Goal: Information Seeking & Learning: Get advice/opinions

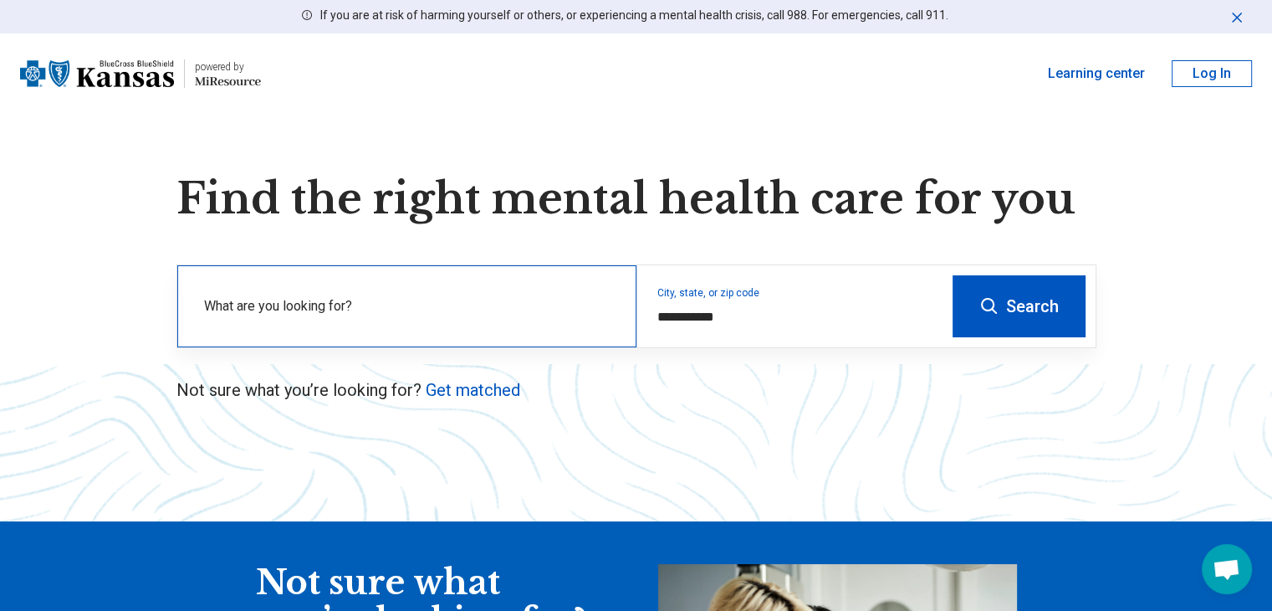
click at [418, 302] on label "What are you looking for?" at bounding box center [410, 306] width 412 height 20
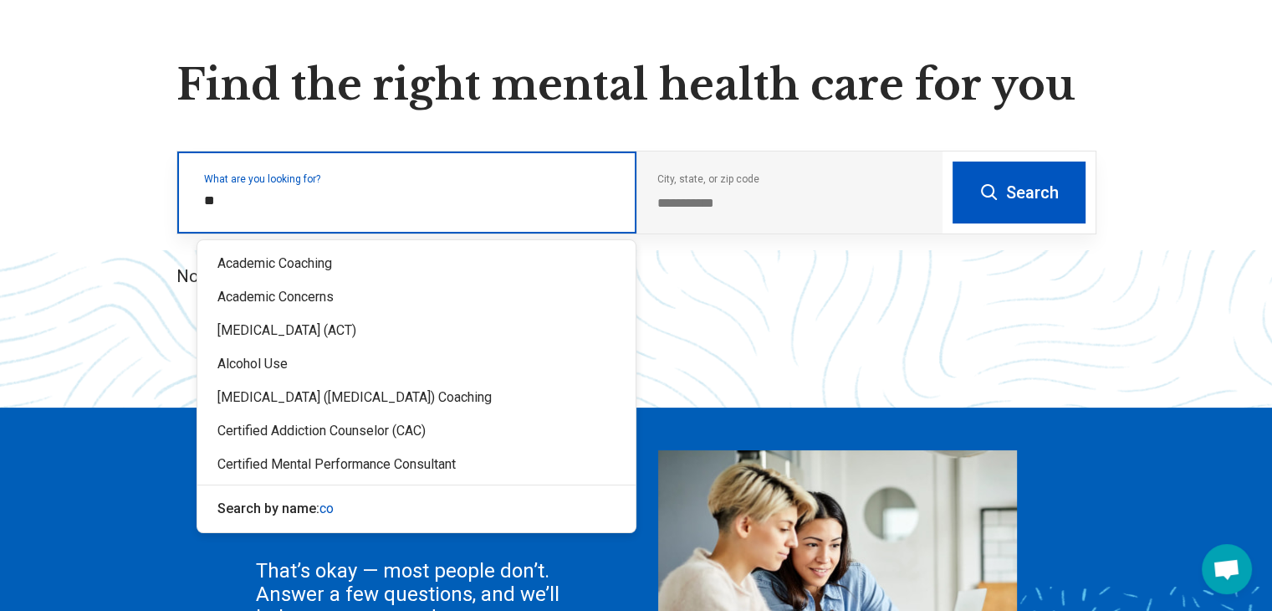
scroll to position [115, 0]
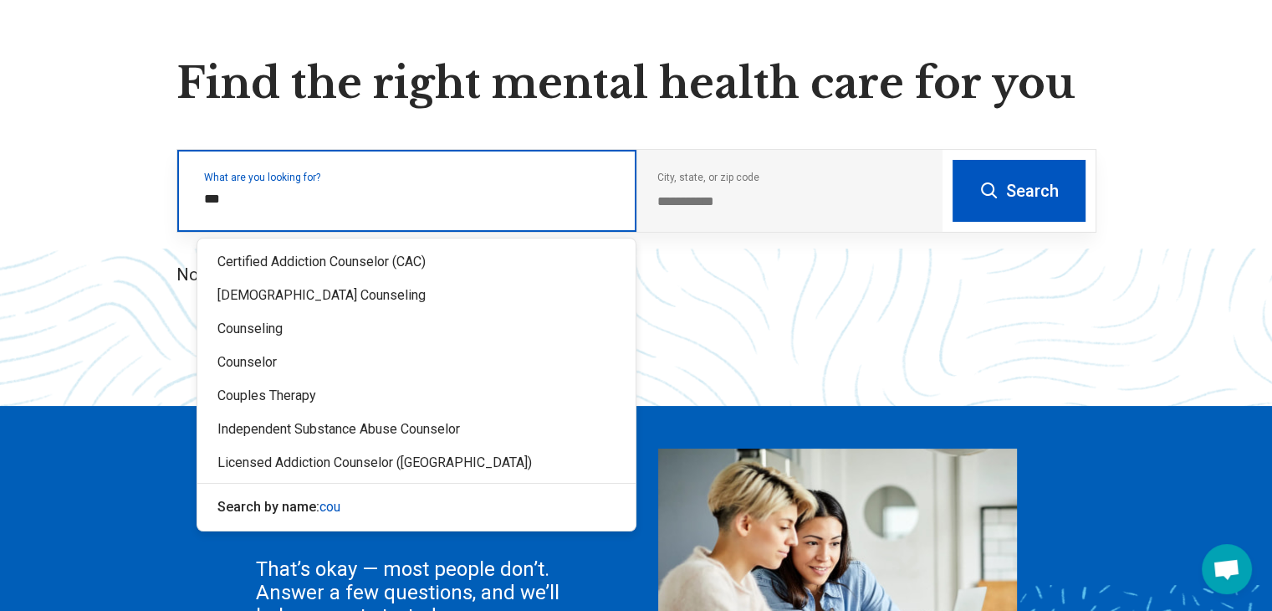
type input "****"
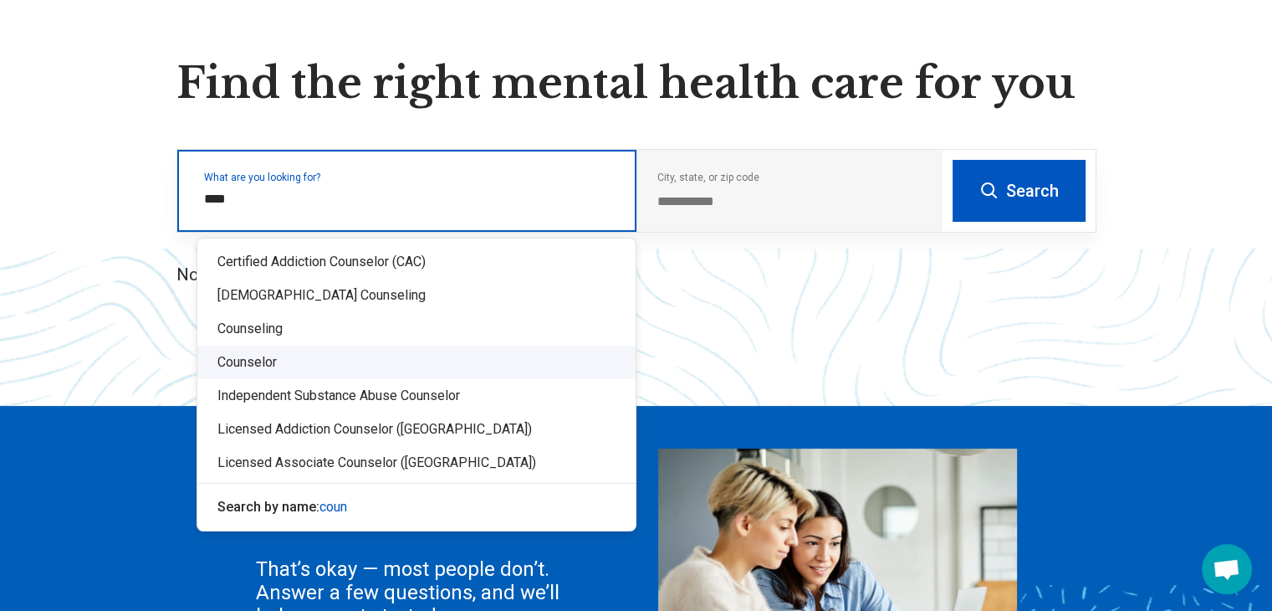
click at [238, 357] on div "Counselor" at bounding box center [416, 361] width 438 height 33
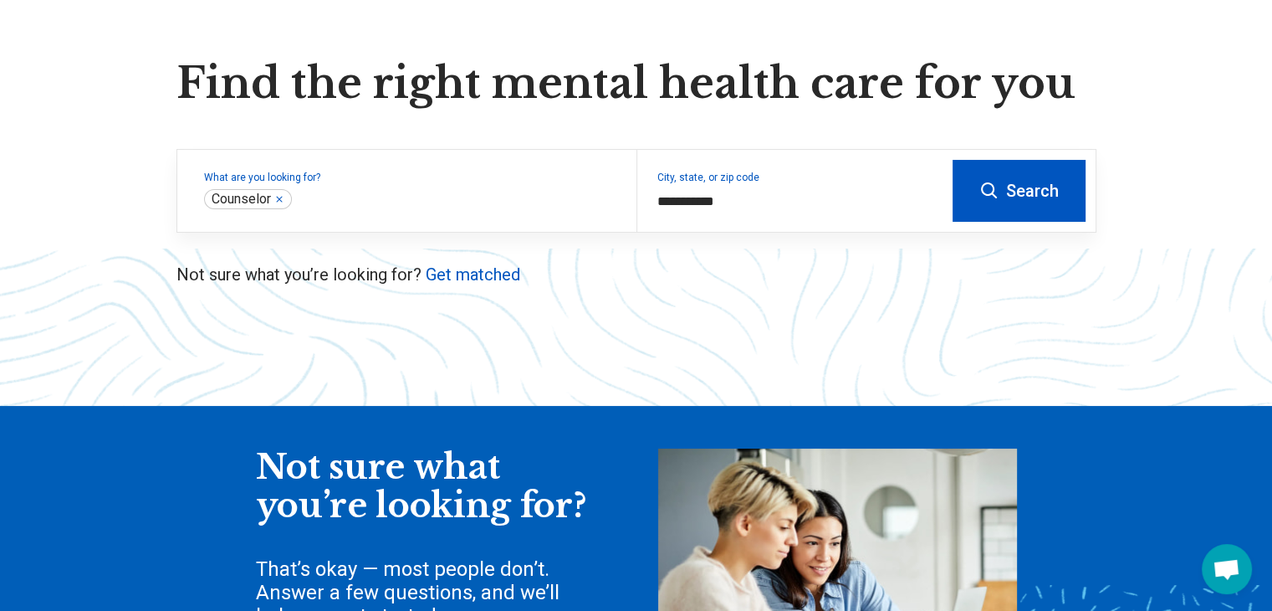
click at [995, 183] on icon at bounding box center [990, 191] width 20 height 20
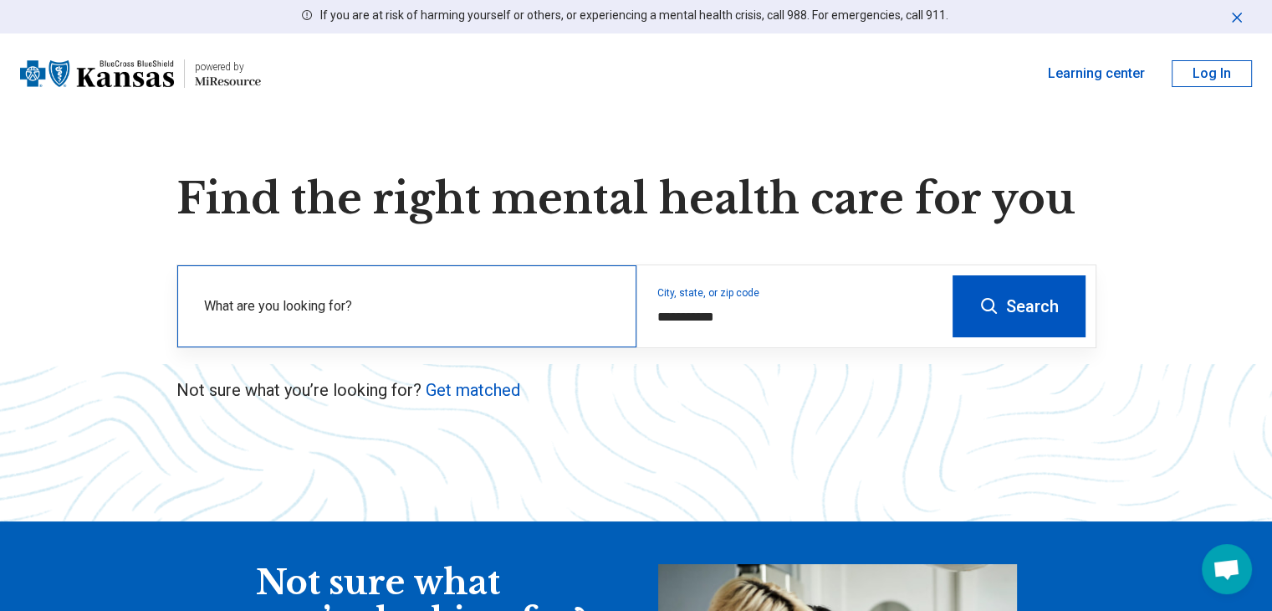
click at [251, 305] on label "What are you looking for?" at bounding box center [410, 306] width 412 height 20
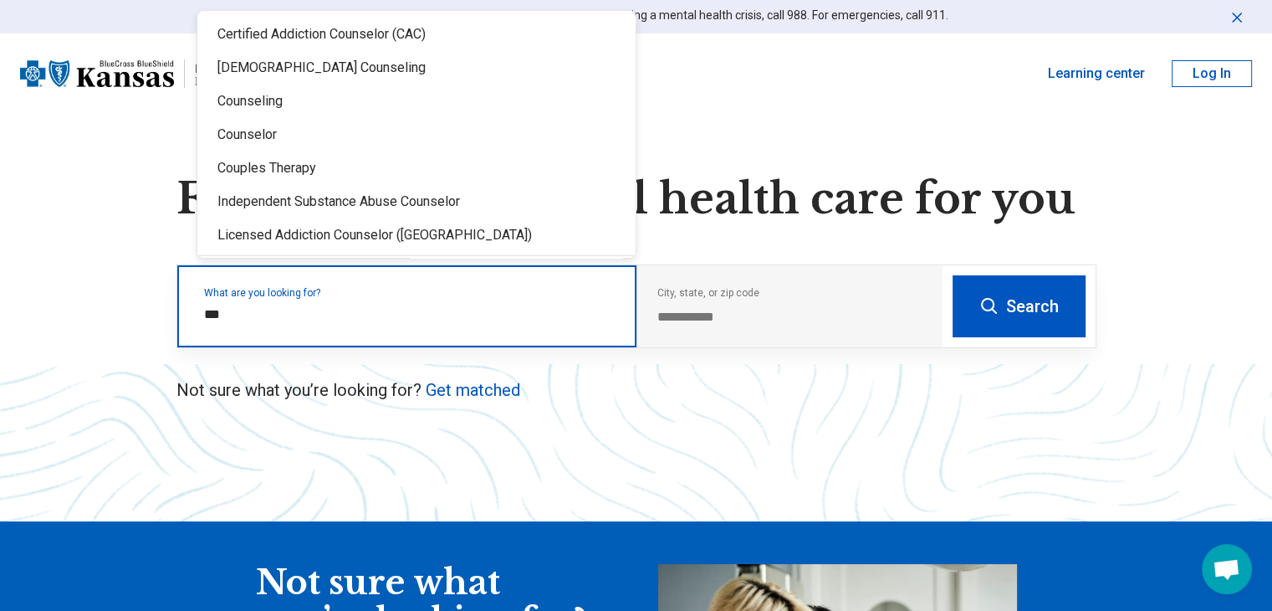
type input "****"
click at [245, 106] on div "Counseling" at bounding box center [416, 100] width 438 height 33
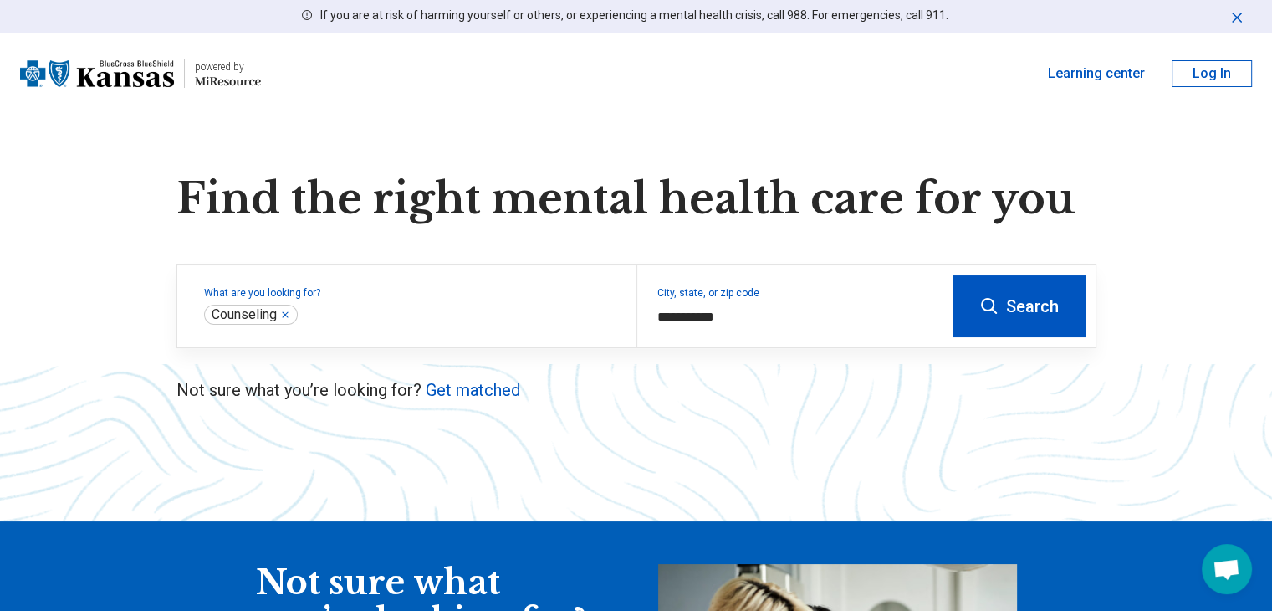
click at [1024, 306] on button "Search" at bounding box center [1019, 306] width 133 height 62
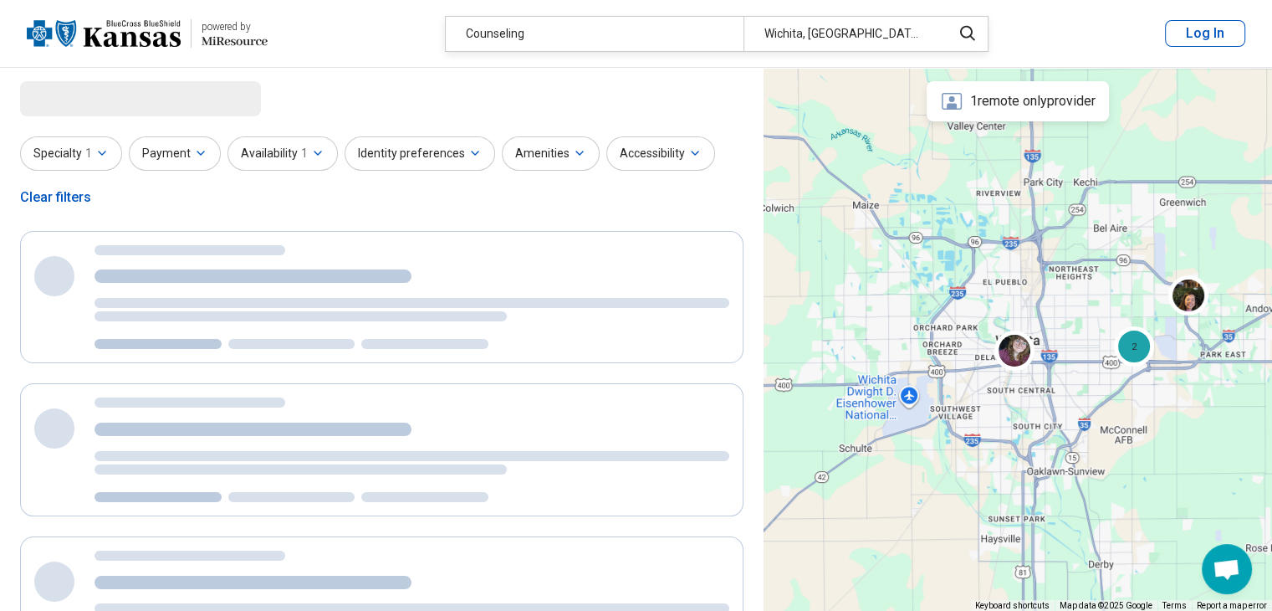
select select "***"
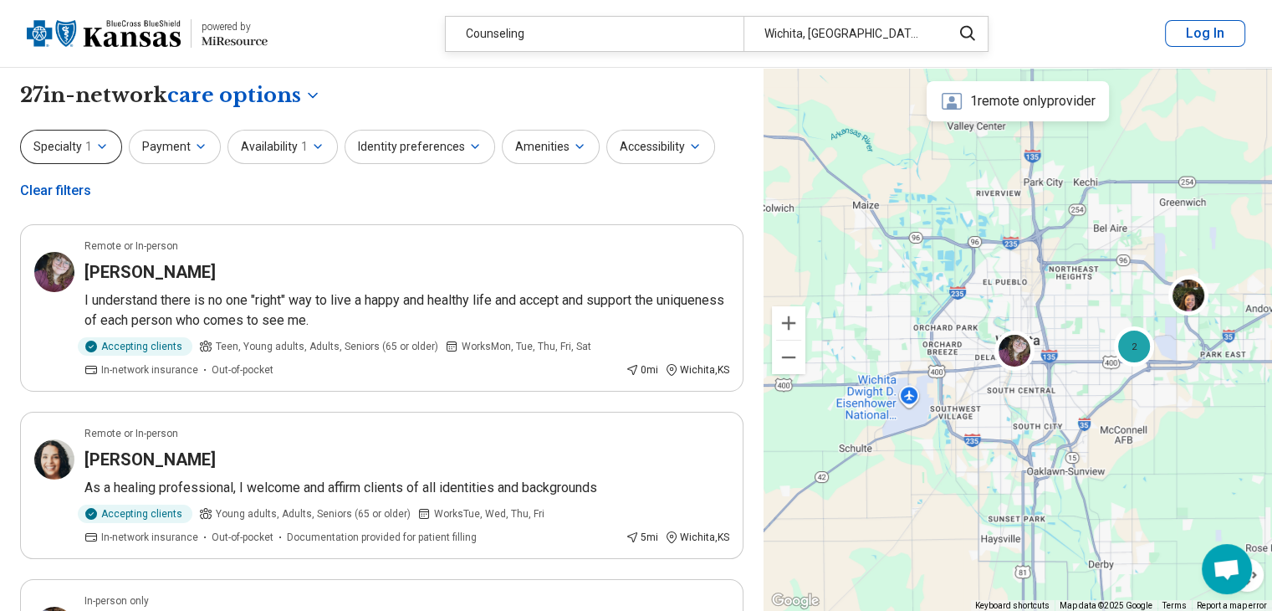
click at [101, 146] on icon "button" at bounding box center [102, 146] width 7 height 3
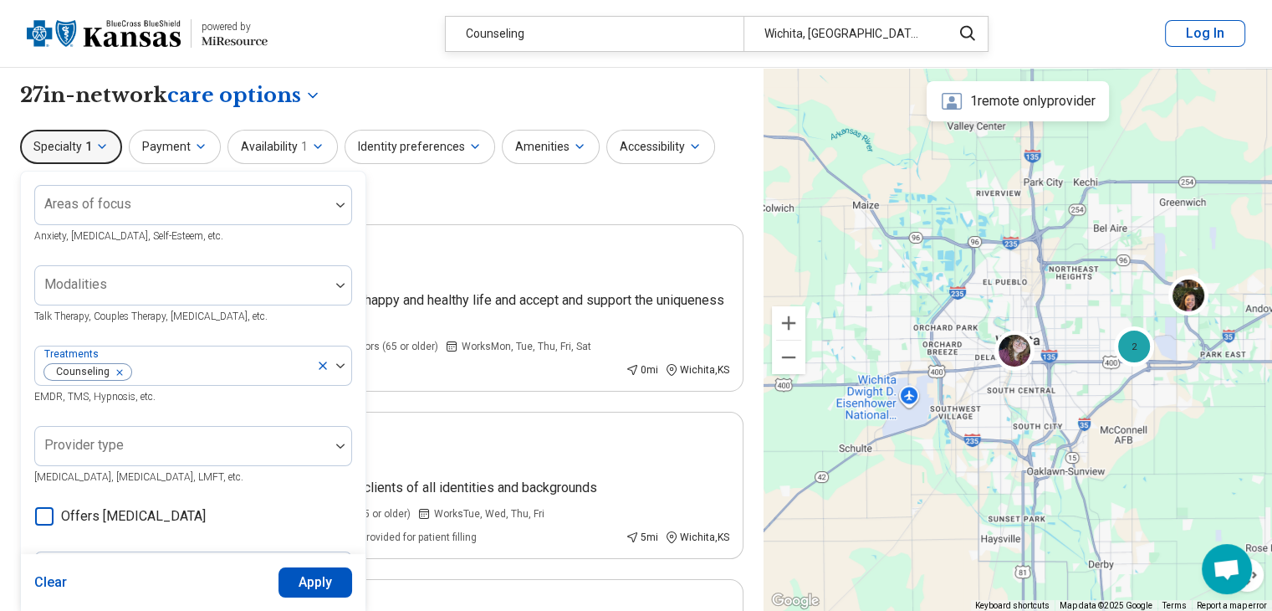
click at [101, 146] on icon "button" at bounding box center [102, 146] width 7 height 3
click at [613, 249] on div "Remote or In-person" at bounding box center [406, 245] width 645 height 15
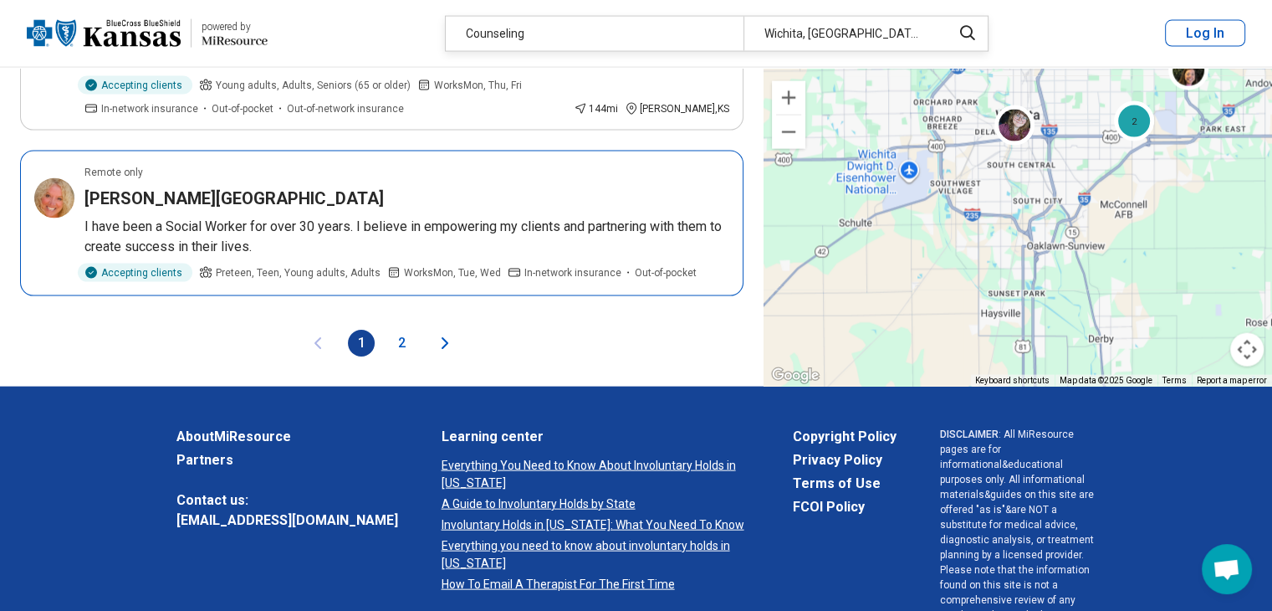
scroll to position [3597, 0]
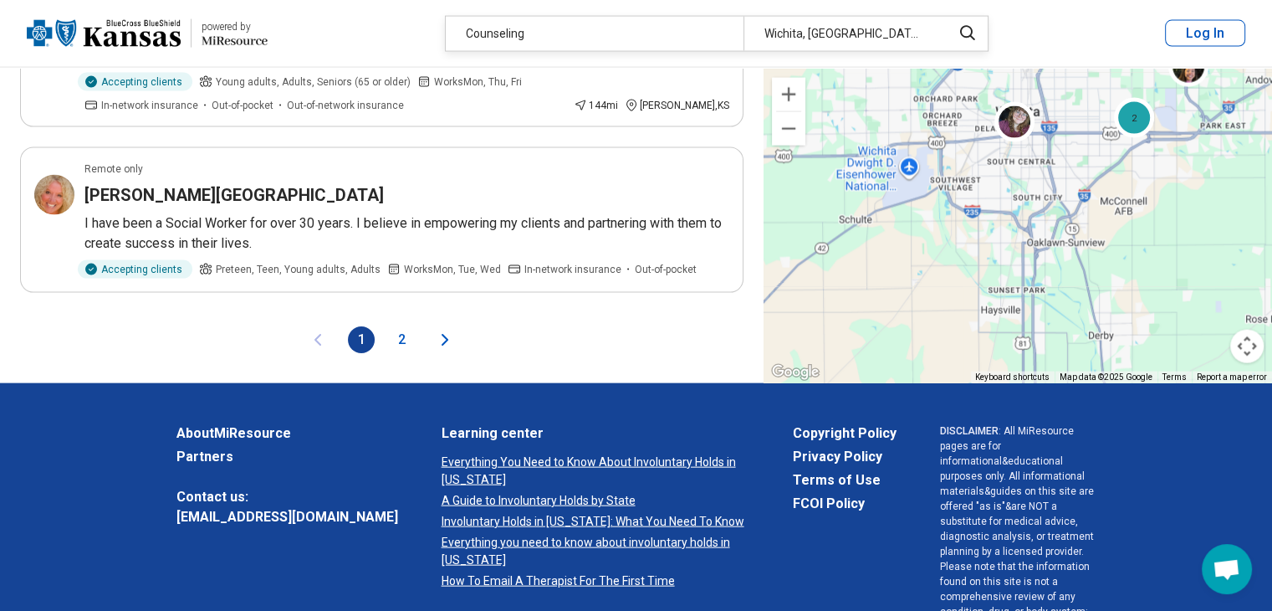
click at [400, 326] on button "2" at bounding box center [401, 339] width 27 height 27
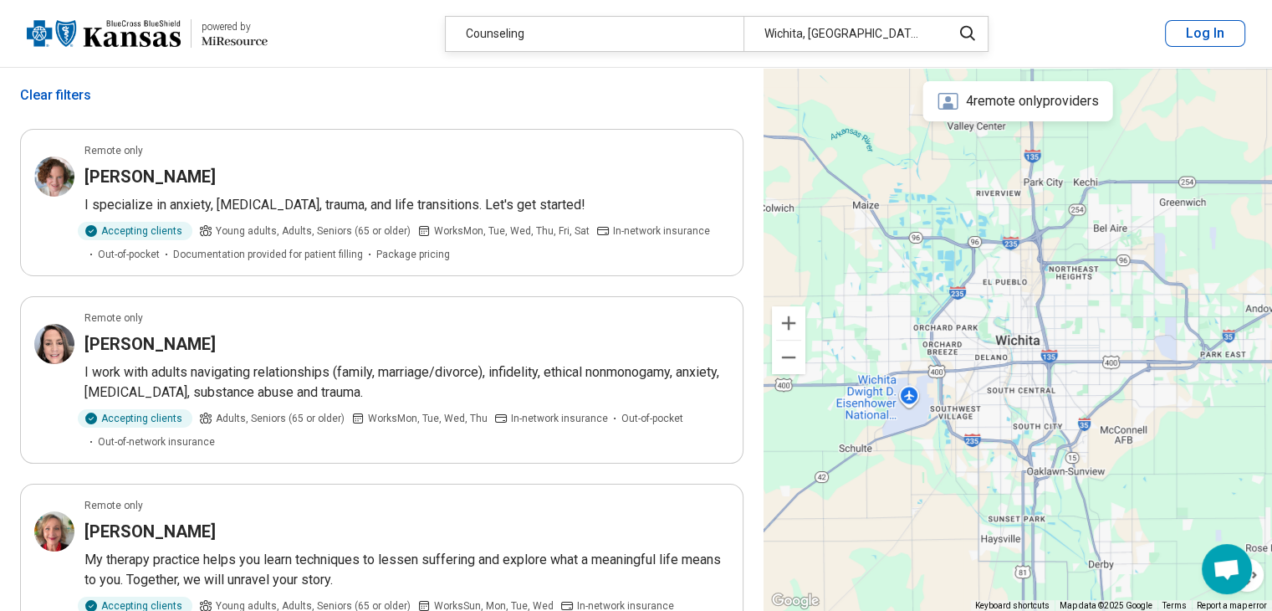
scroll to position [0, 0]
